Goal: Information Seeking & Learning: Learn about a topic

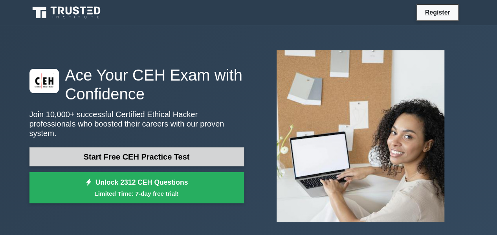
click at [172, 150] on link "Start Free CEH Practice Test" at bounding box center [136, 156] width 215 height 19
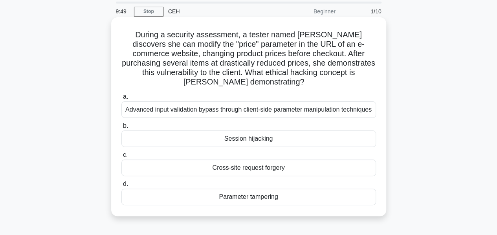
scroll to position [39, 0]
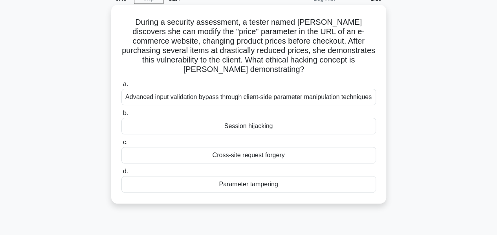
click at [189, 186] on div "Parameter tampering" at bounding box center [248, 184] width 255 height 17
click at [121, 174] on input "d. Parameter tampering" at bounding box center [121, 171] width 0 height 5
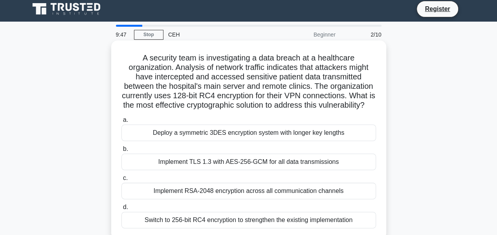
scroll to position [0, 0]
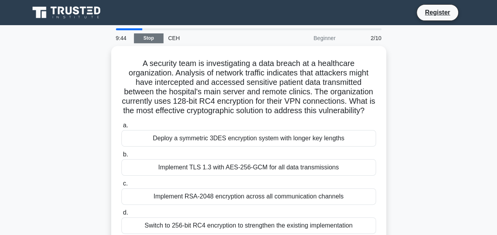
click at [158, 39] on link "Stop" at bounding box center [148, 38] width 29 height 10
